Goal: Task Accomplishment & Management: Manage account settings

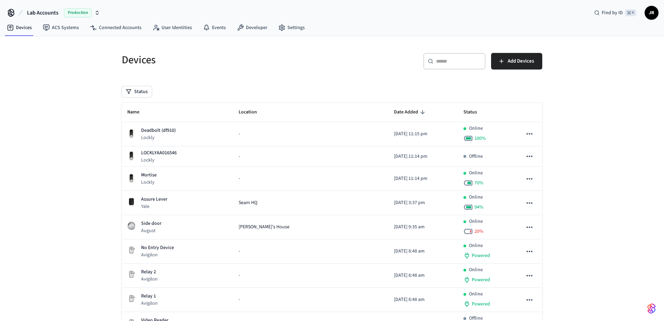
click at [240, 58] on h5 "Devices" at bounding box center [225, 60] width 206 height 14
click at [372, 20] on div "Devices ACS Systems Connected Accounts User Identities Events Developer Settings" at bounding box center [332, 28] width 664 height 16
click at [125, 66] on h5 "Devices" at bounding box center [225, 60] width 206 height 14
click at [125, 67] on h5 "Devices" at bounding box center [225, 60] width 206 height 14
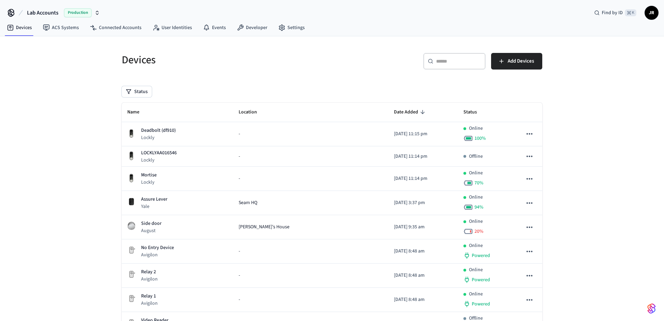
click at [206, 59] on h5 "Devices" at bounding box center [225, 60] width 206 height 14
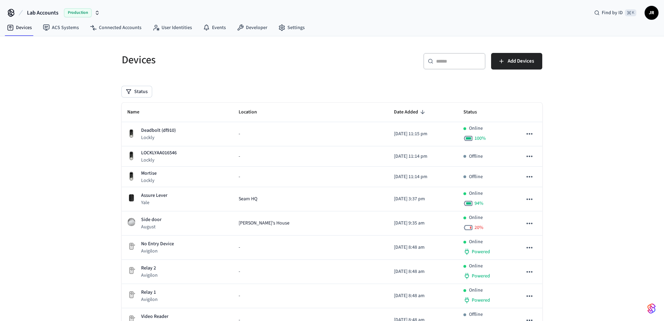
click at [651, 13] on span "JR" at bounding box center [651, 13] width 12 height 12
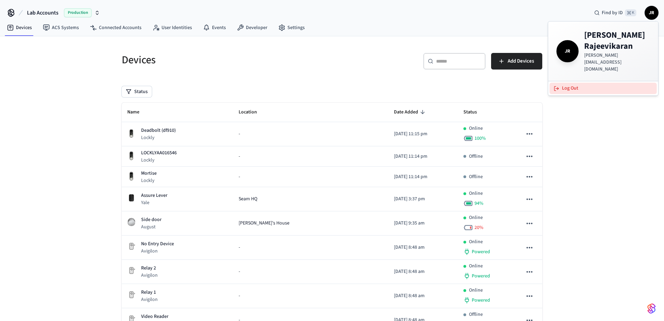
click at [573, 83] on button "Log Out" at bounding box center [602, 88] width 107 height 11
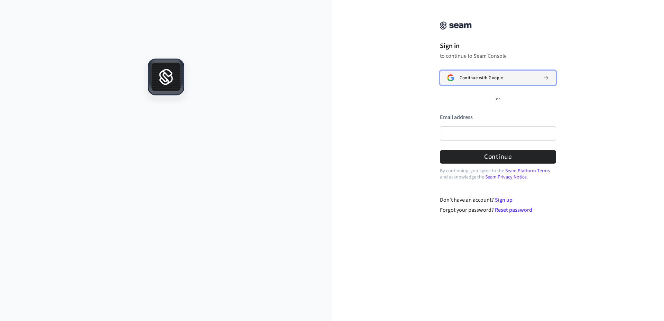
click at [494, 80] on span "Continue with Google" at bounding box center [481, 78] width 43 height 6
